Goal: Task Accomplishment & Management: Use online tool/utility

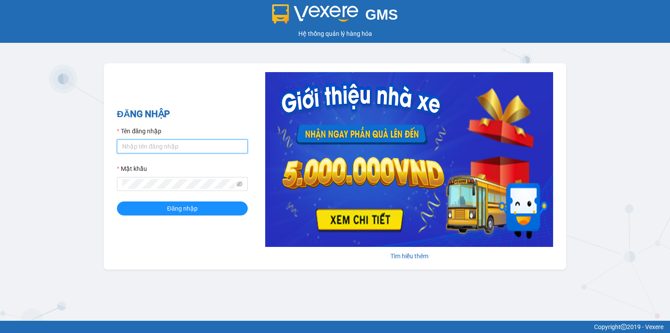
click at [150, 147] on input "Tên đăng nhập" at bounding box center [182, 146] width 131 height 14
type input "trang.nhuquynh"
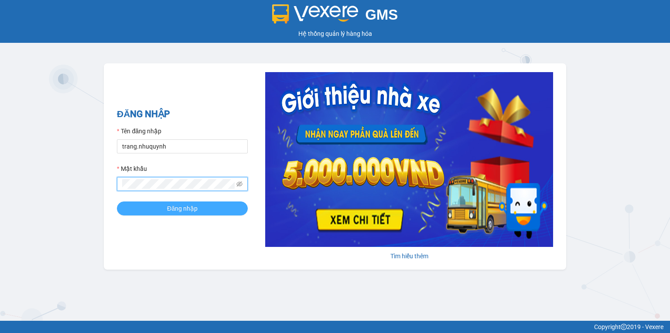
click at [190, 213] on button "Đăng nhập" at bounding box center [182, 208] width 131 height 14
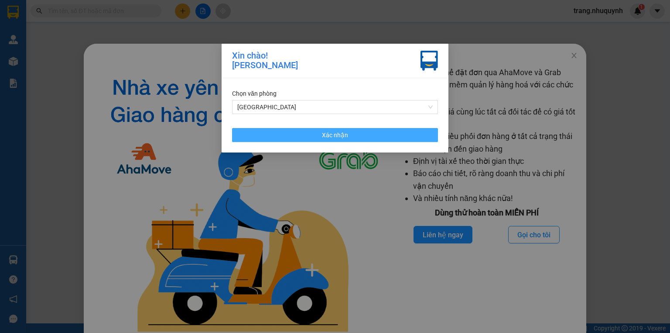
click at [364, 132] on button "Xác nhận" at bounding box center [335, 135] width 206 height 14
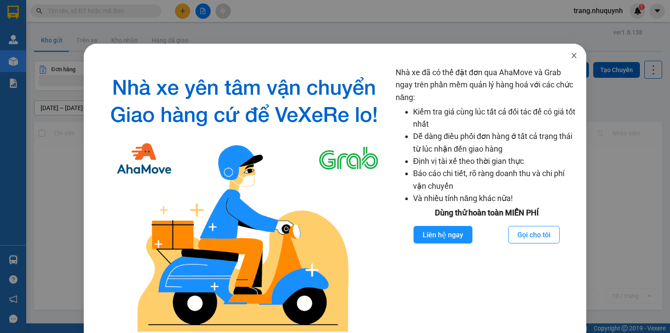
click at [571, 58] on icon "close" at bounding box center [574, 55] width 7 height 7
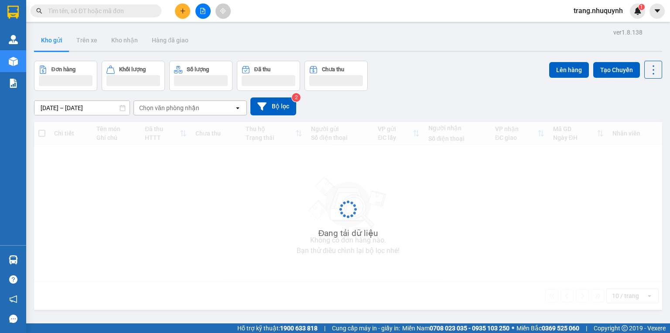
click at [101, 5] on span at bounding box center [96, 10] width 131 height 13
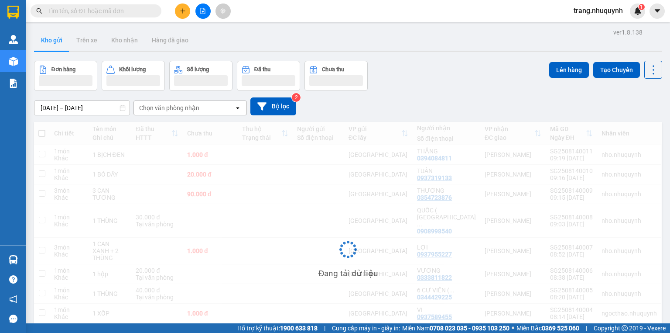
click at [97, 12] on input "text" at bounding box center [99, 11] width 103 height 10
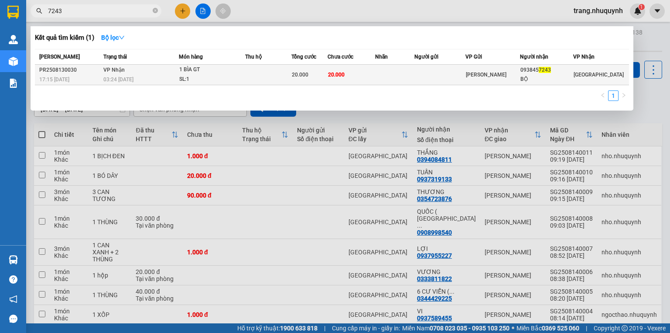
type input "7243"
click at [374, 66] on td "20.000" at bounding box center [352, 75] width 48 height 21
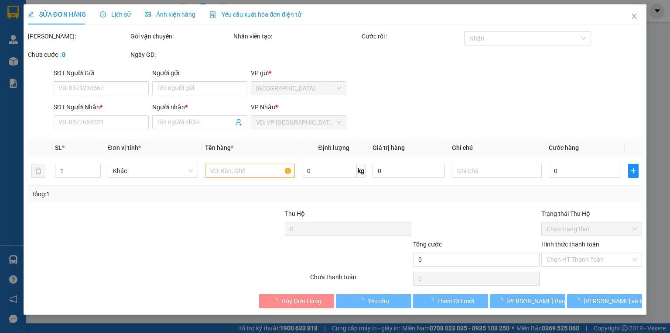
type input "0938457243"
type input "BỘ"
type input "20.000"
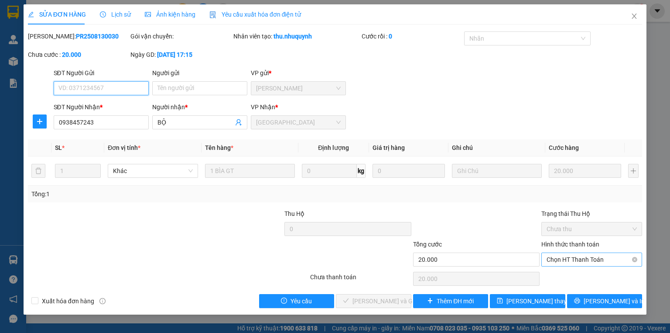
click at [574, 261] on span "Chọn HT Thanh Toán" at bounding box center [592, 259] width 90 height 13
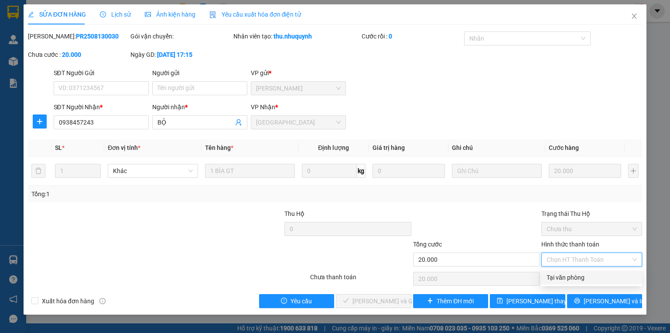
click at [575, 279] on div "Tại văn phòng" at bounding box center [592, 277] width 90 height 10
type input "0"
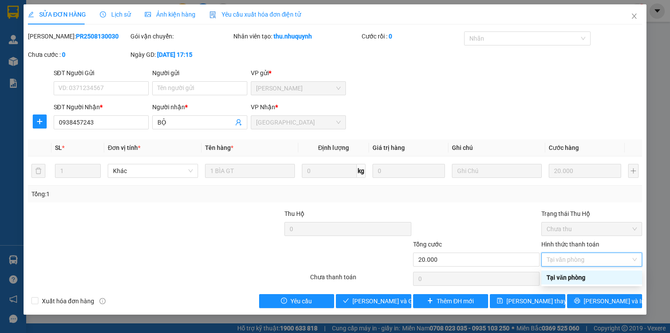
click at [583, 282] on div "Tại văn phòng" at bounding box center [592, 277] width 90 height 10
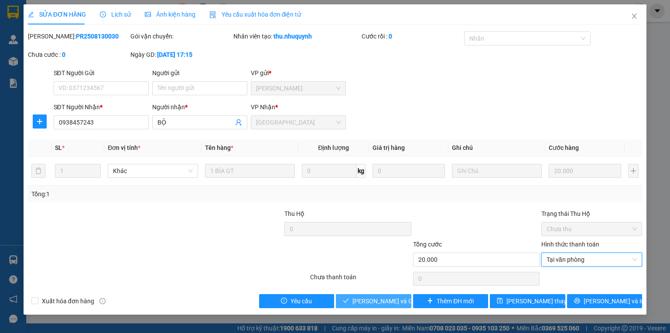
click at [373, 297] on span "[PERSON_NAME] và Giao hàng" at bounding box center [395, 301] width 84 height 10
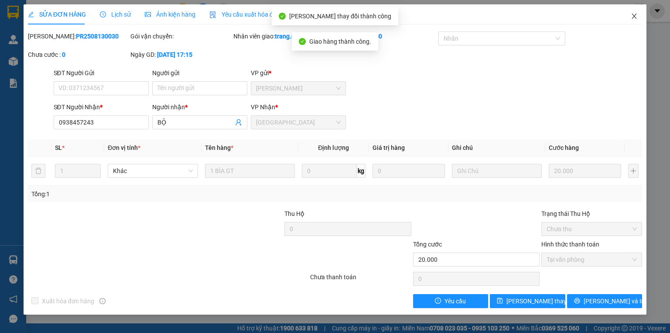
click at [637, 16] on icon "close" at bounding box center [634, 16] width 7 height 7
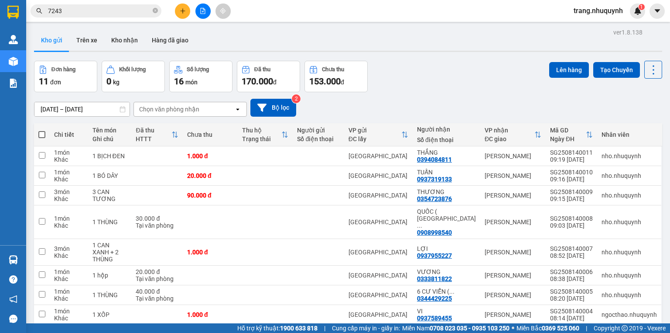
click at [84, 7] on input "7243" at bounding box center [99, 11] width 103 height 10
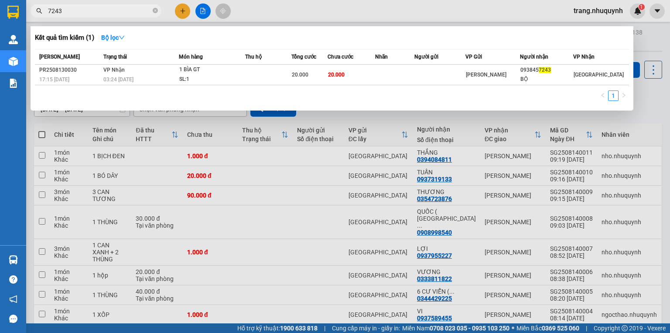
click at [84, 7] on input "7243" at bounding box center [99, 11] width 103 height 10
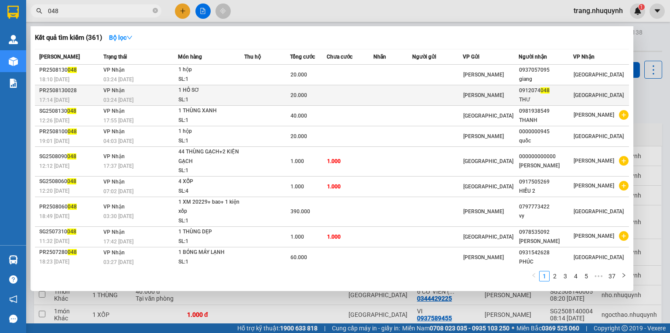
type input "048"
click at [270, 93] on td at bounding box center [267, 95] width 46 height 21
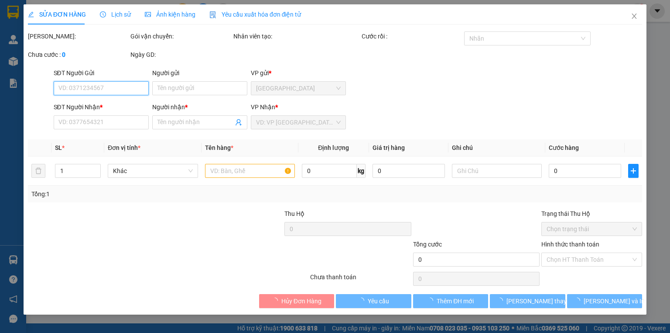
type input "0912074048"
type input "THƯ"
type input "20.000"
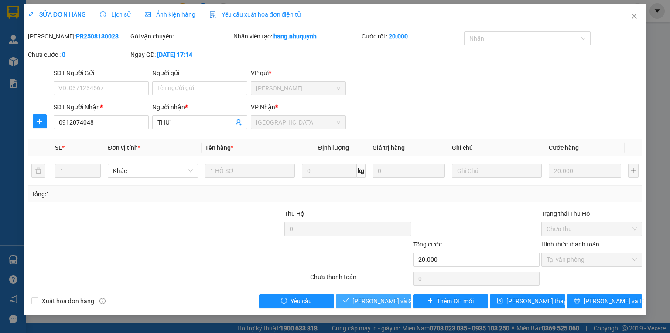
click at [363, 301] on span "[PERSON_NAME] và Giao hàng" at bounding box center [395, 301] width 84 height 10
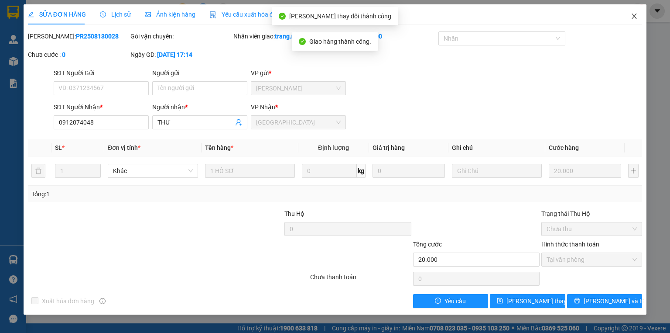
click at [634, 18] on icon "close" at bounding box center [634, 16] width 7 height 7
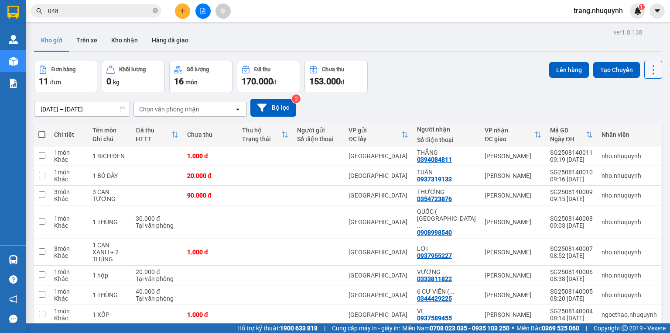
click at [652, 68] on icon at bounding box center [654, 70] width 12 height 12
click at [634, 123] on span "Làm mới" at bounding box center [636, 124] width 24 height 9
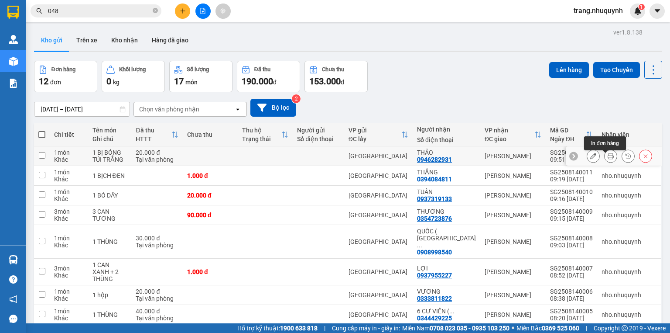
click at [610, 159] on button at bounding box center [611, 155] width 12 height 15
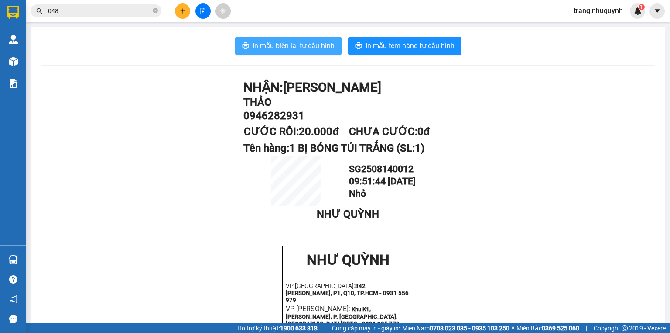
click at [290, 49] on span "In mẫu biên lai tự cấu hình" at bounding box center [294, 45] width 82 height 11
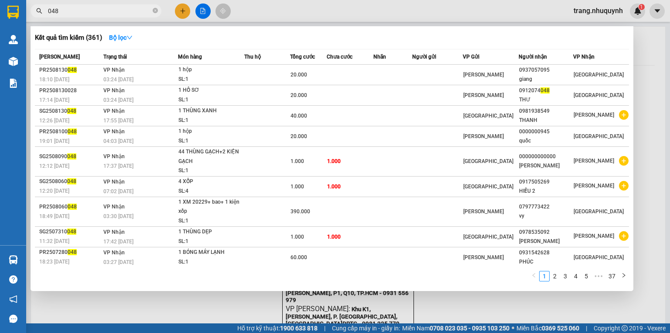
click at [62, 16] on span "048" at bounding box center [96, 10] width 131 height 13
click at [62, 14] on input "048" at bounding box center [99, 11] width 103 height 10
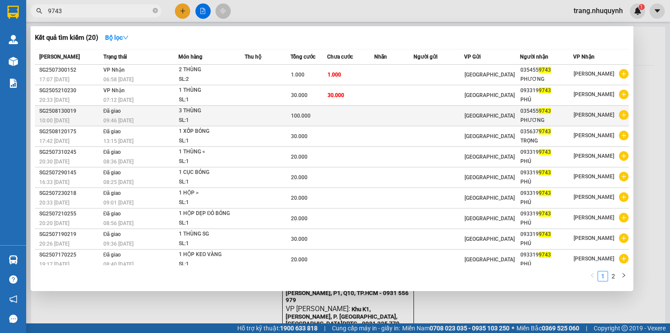
type input "9743"
click at [241, 116] on div "SL: 1" at bounding box center [211, 121] width 65 height 10
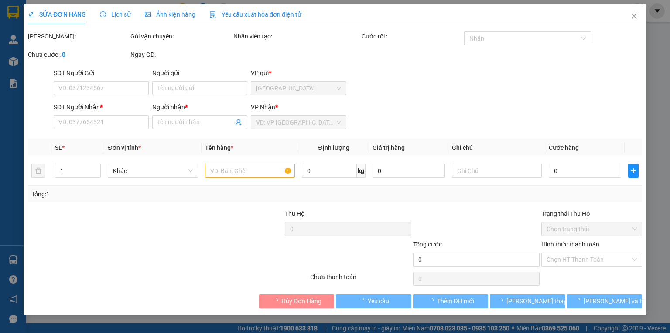
type input "0354559743"
type input "PHƯƠNG"
type input "100.000"
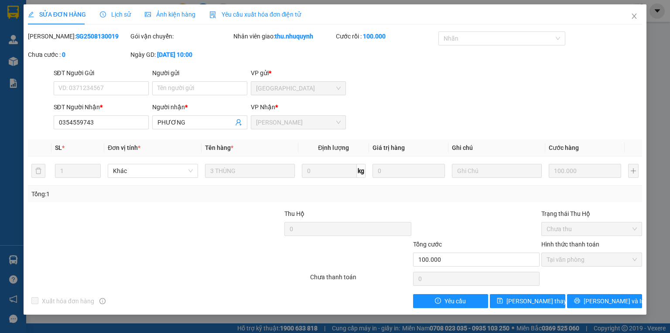
click at [113, 13] on span "Lịch sử" at bounding box center [115, 14] width 31 height 7
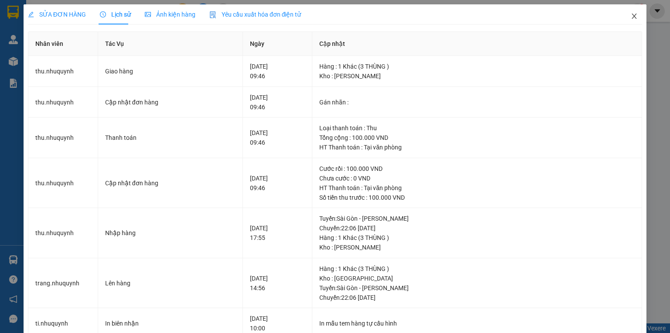
click at [631, 15] on icon "close" at bounding box center [634, 16] width 7 height 7
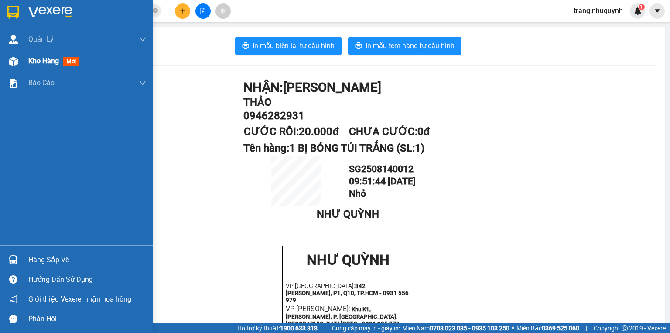
click at [45, 62] on span "Kho hàng" at bounding box center [43, 61] width 31 height 8
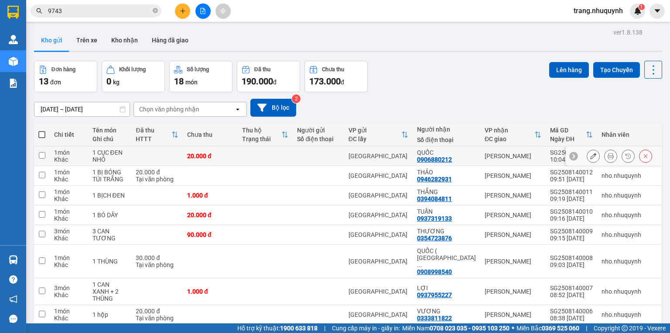
click at [608, 158] on icon at bounding box center [611, 156] width 6 height 6
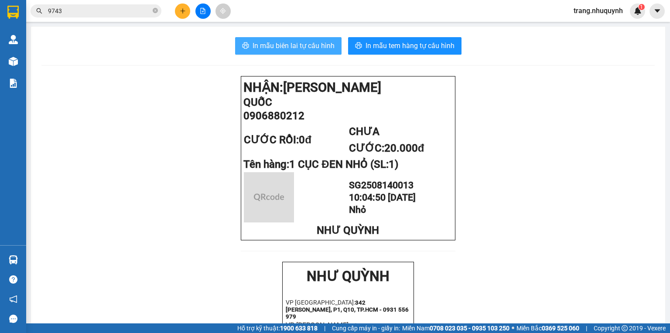
click at [298, 54] on button "In mẫu biên lai tự cấu hình" at bounding box center [288, 45] width 106 height 17
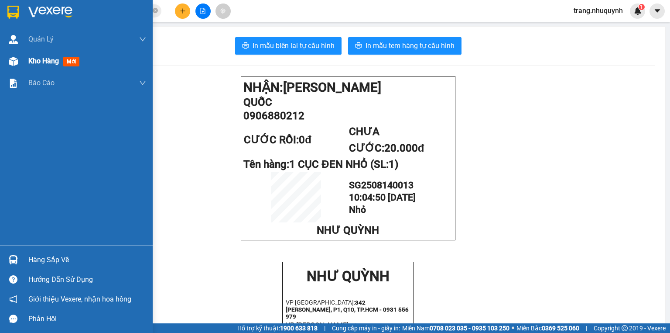
click at [57, 59] on span "Kho hàng" at bounding box center [43, 61] width 31 height 8
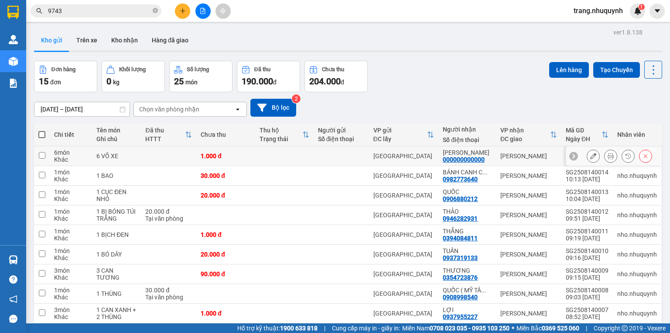
click at [608, 159] on icon at bounding box center [611, 156] width 6 height 6
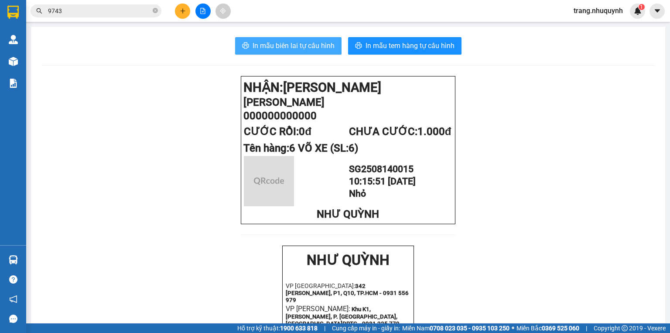
click at [275, 38] on button "In mẫu biên lai tự cấu hình" at bounding box center [288, 45] width 106 height 17
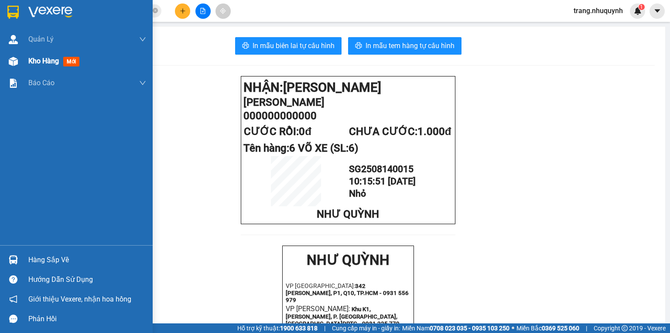
click at [38, 62] on span "Kho hàng" at bounding box center [43, 61] width 31 height 8
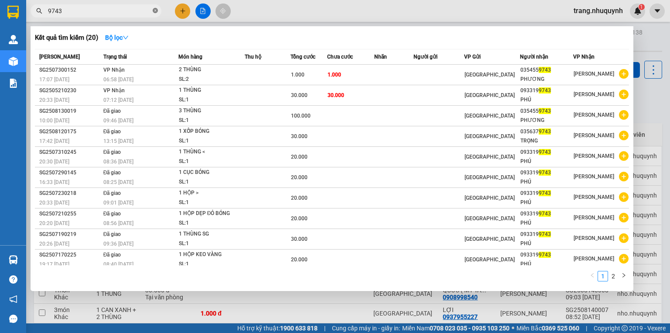
click at [153, 10] on icon "close-circle" at bounding box center [155, 10] width 5 height 5
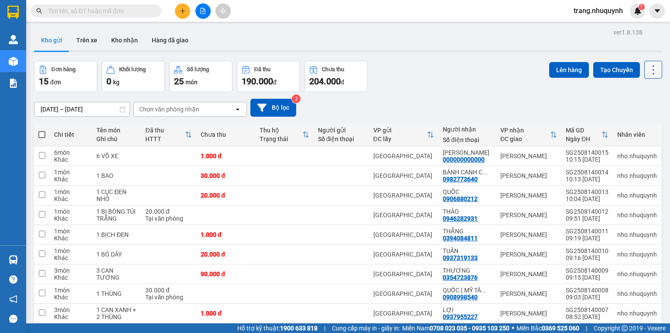
click at [648, 72] on icon at bounding box center [654, 70] width 12 height 12
click at [632, 124] on span "Làm mới" at bounding box center [636, 124] width 24 height 9
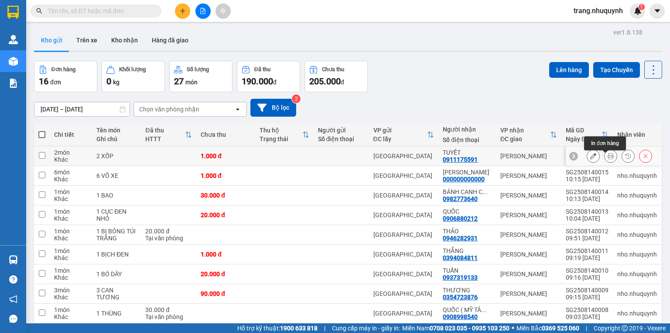
click at [608, 159] on icon at bounding box center [611, 156] width 6 height 6
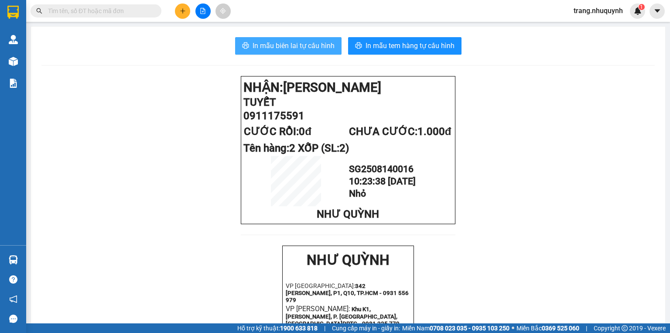
click at [306, 49] on span "In mẫu biên lai tự cấu hình" at bounding box center [294, 45] width 82 height 11
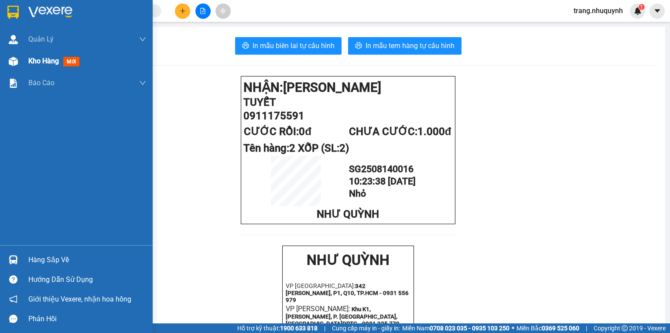
click at [43, 61] on span "Kho hàng" at bounding box center [43, 61] width 31 height 8
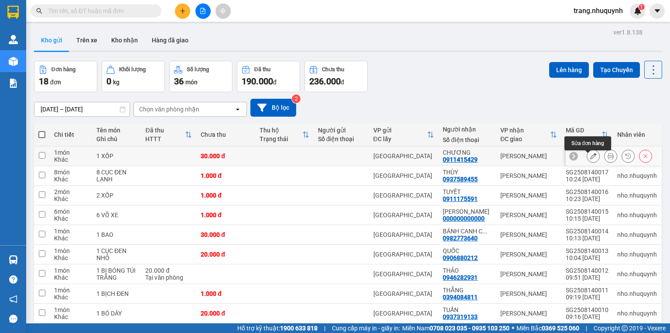
click at [608, 157] on icon at bounding box center [611, 156] width 6 height 6
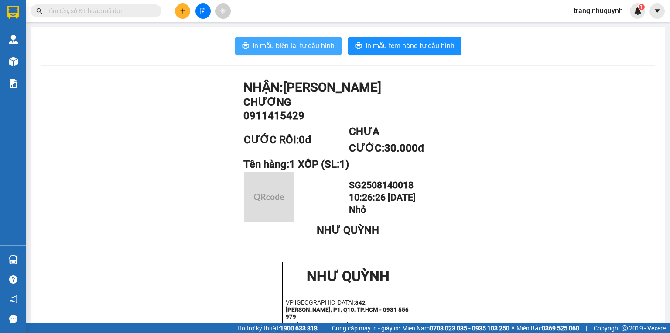
click at [311, 45] on span "In mẫu biên lai tự cấu hình" at bounding box center [294, 45] width 82 height 11
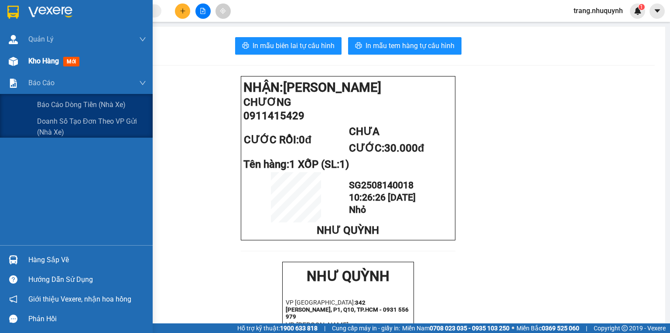
click at [41, 59] on span "Kho hàng" at bounding box center [43, 61] width 31 height 8
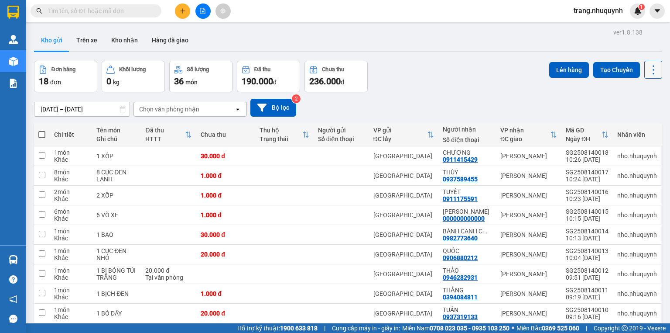
click at [650, 66] on icon at bounding box center [654, 70] width 12 height 12
click at [642, 121] on span "Làm mới" at bounding box center [636, 124] width 24 height 9
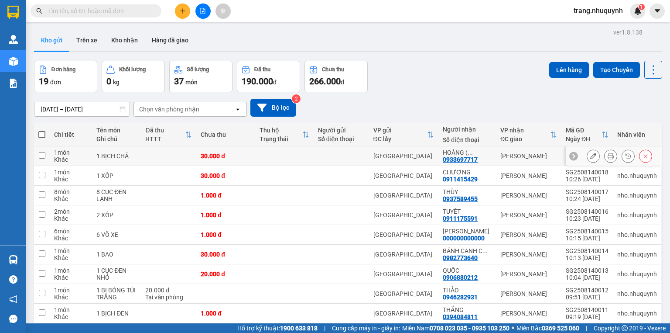
click at [605, 159] on button at bounding box center [611, 155] width 12 height 15
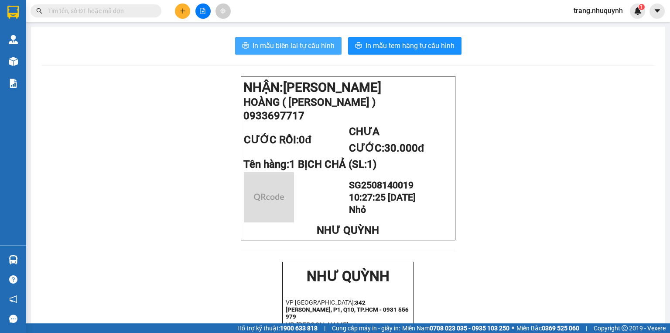
click at [319, 51] on span "In mẫu biên lai tự cấu hình" at bounding box center [294, 45] width 82 height 11
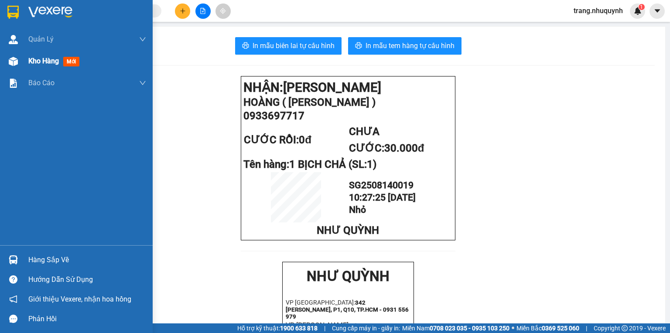
click at [45, 65] on span "Kho hàng" at bounding box center [43, 61] width 31 height 8
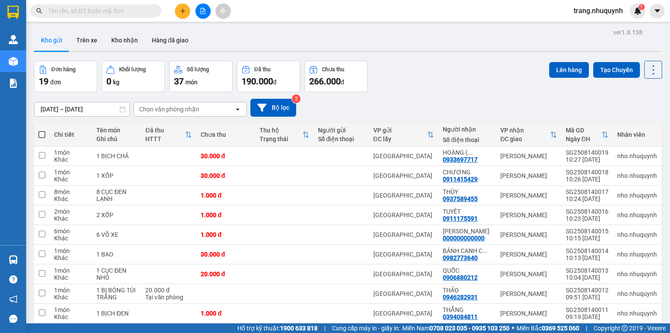
click at [280, 34] on div "Kho gửi Trên xe Kho nhận Hàng đã giao" at bounding box center [348, 41] width 628 height 23
click at [648, 71] on icon at bounding box center [654, 70] width 12 height 12
click at [639, 122] on span "Làm mới" at bounding box center [636, 124] width 24 height 9
click at [205, 8] on icon "file-add" at bounding box center [203, 11] width 6 height 6
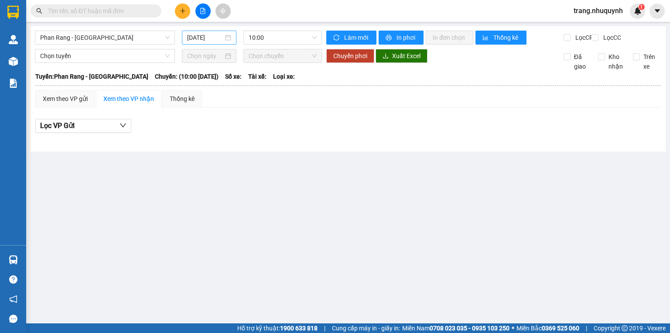
click at [212, 37] on input "[DATE]" at bounding box center [205, 38] width 36 height 10
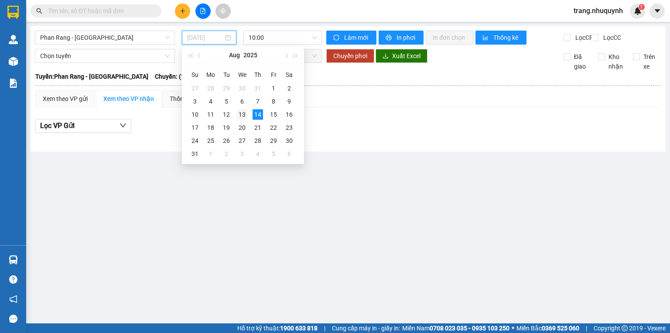
click at [243, 114] on div "13" at bounding box center [242, 114] width 10 height 10
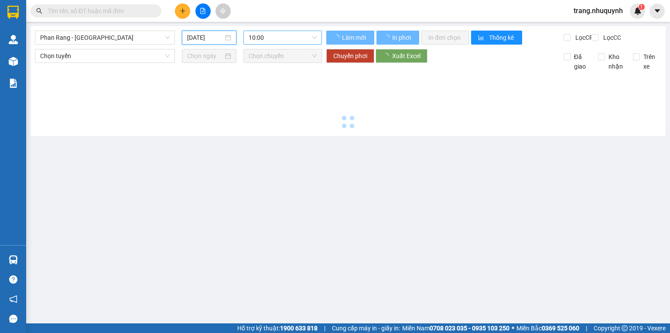
type input "[DATE]"
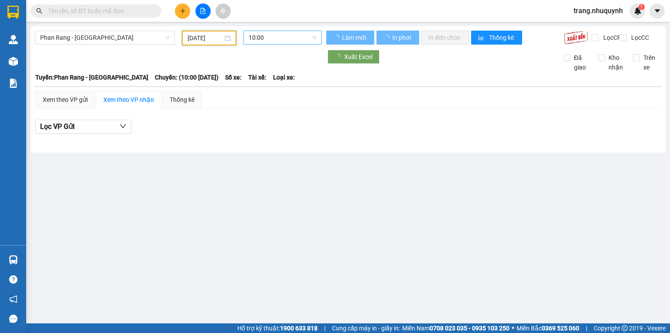
click at [262, 37] on span "10:00" at bounding box center [283, 37] width 69 height 13
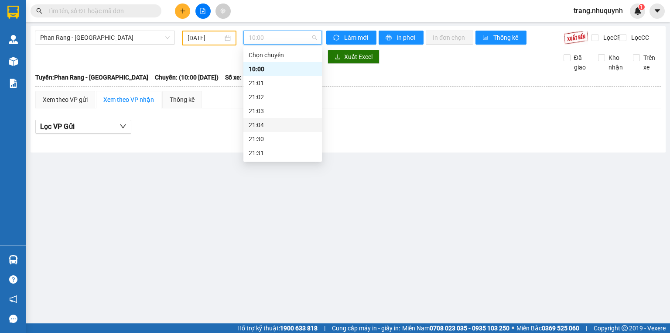
scroll to position [42, 0]
click at [264, 125] on div "22:00" at bounding box center [283, 125] width 68 height 10
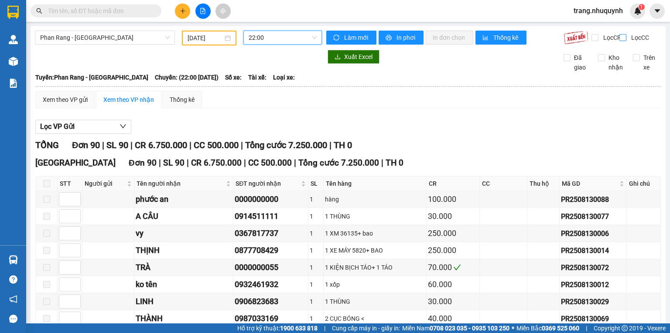
click at [628, 39] on span "Lọc CC" at bounding box center [639, 38] width 23 height 10
click at [627, 39] on input "Lọc CC" at bounding box center [624, 37] width 8 height 7
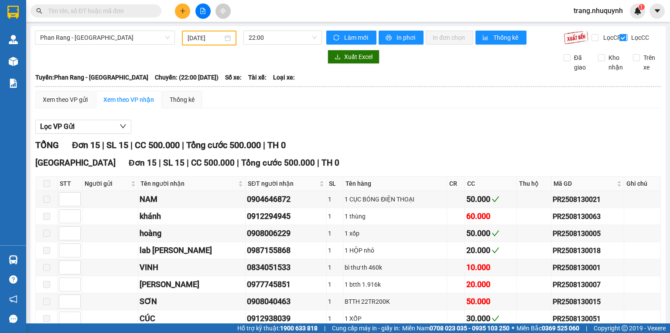
click at [620, 36] on input "Lọc CC" at bounding box center [624, 37] width 8 height 7
checkbox input "false"
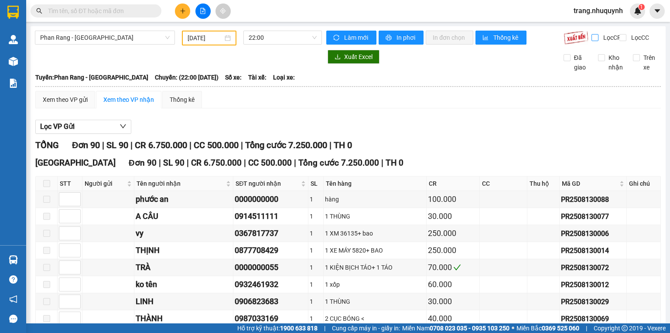
click at [592, 37] on input "Lọc CR" at bounding box center [596, 37] width 8 height 7
checkbox input "true"
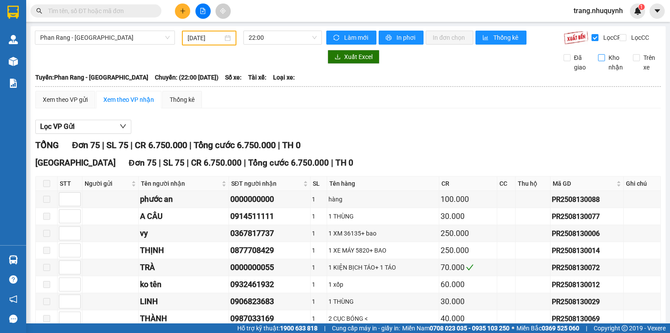
click at [598, 61] on input "Kho nhận" at bounding box center [601, 57] width 7 height 7
checkbox input "true"
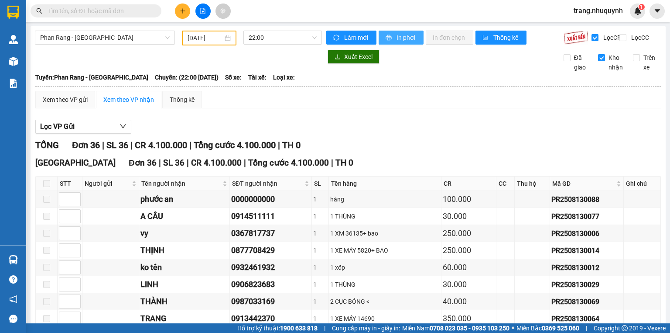
click at [403, 35] on span "In phơi" at bounding box center [407, 38] width 20 height 10
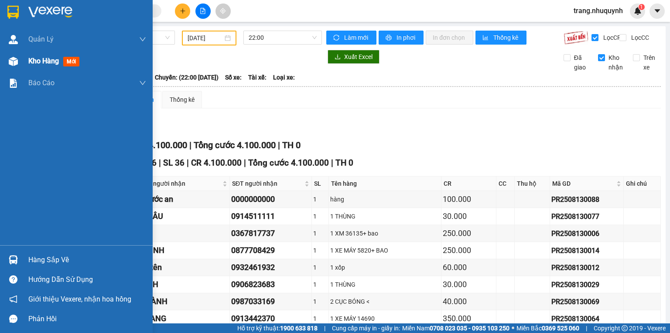
click at [39, 60] on span "Kho hàng" at bounding box center [43, 61] width 31 height 8
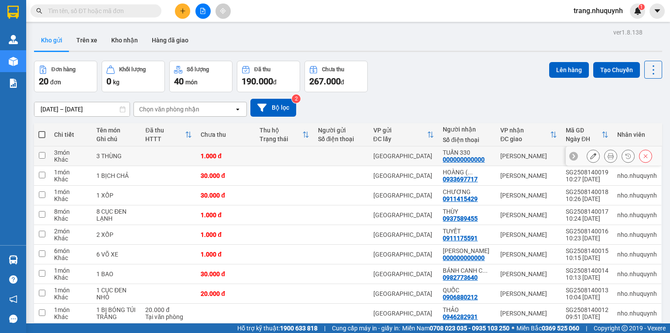
click at [608, 159] on icon at bounding box center [611, 156] width 6 height 6
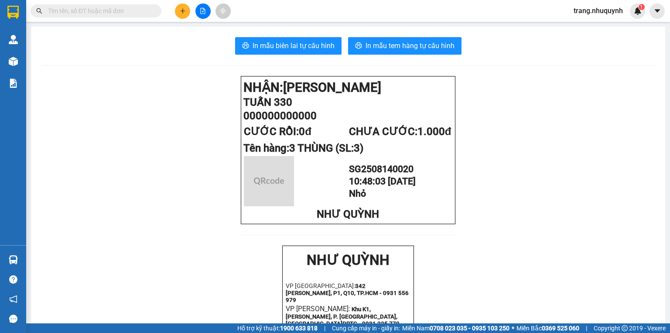
click at [340, 44] on div "In mẫu biên lai tự cấu hình In mẫu tem hàng tự cấu hình" at bounding box center [348, 45] width 614 height 17
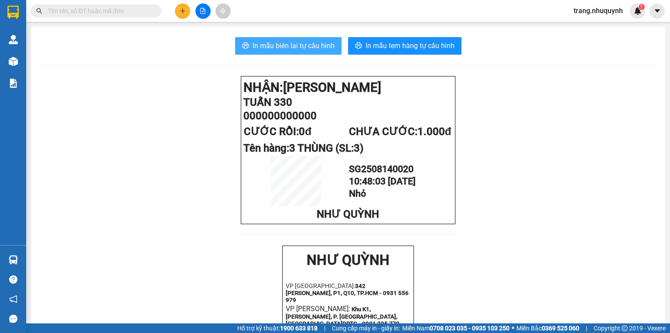
click at [333, 44] on button "In mẫu biên lai tự cấu hình" at bounding box center [288, 45] width 106 height 17
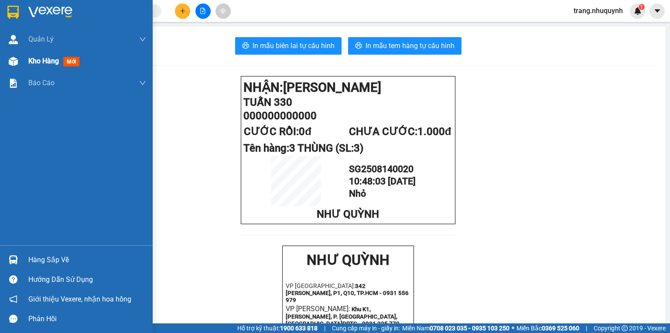
click at [26, 65] on div "Kho hàng mới" at bounding box center [76, 61] width 153 height 22
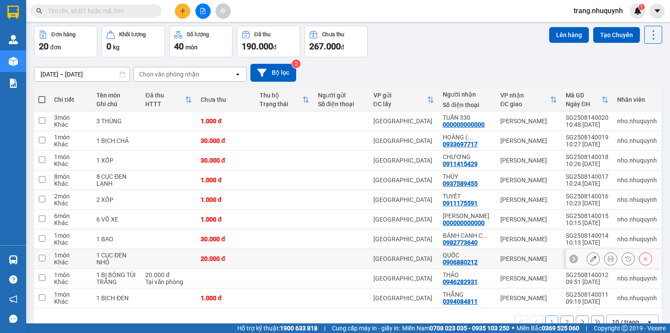
scroll to position [58, 0]
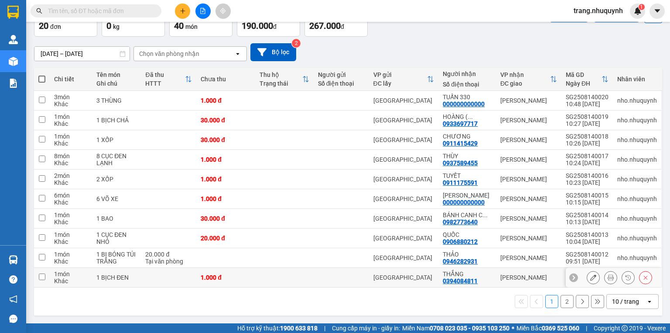
click at [628, 304] on div "10 / trang" at bounding box center [625, 301] width 27 height 9
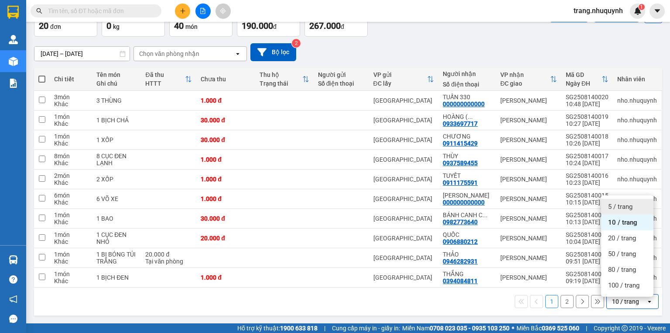
click at [625, 202] on span "5 / trang" at bounding box center [620, 206] width 24 height 9
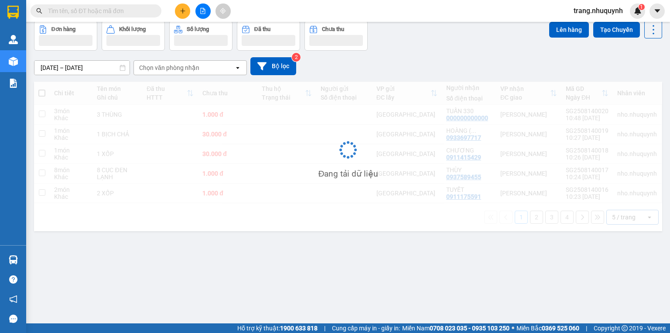
scroll to position [40, 0]
